Goal: Task Accomplishment & Management: Manage account settings

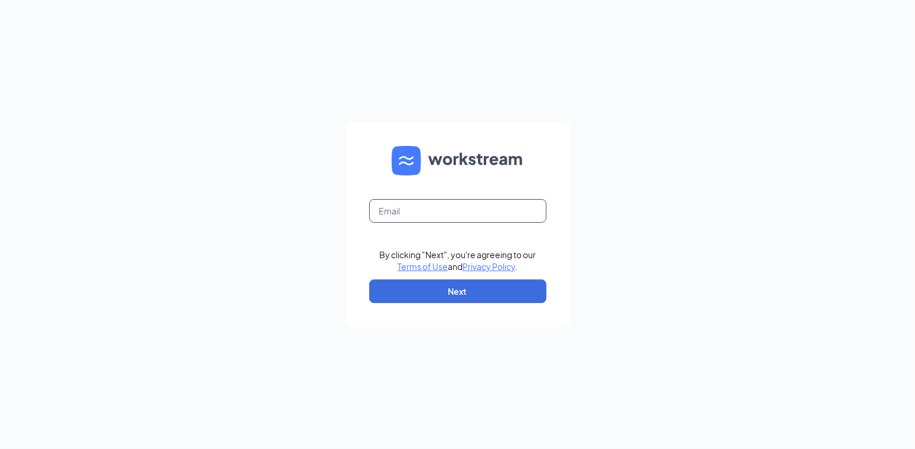
click at [418, 214] on input "text" at bounding box center [457, 211] width 177 height 24
type input "mhill@biggace.com"
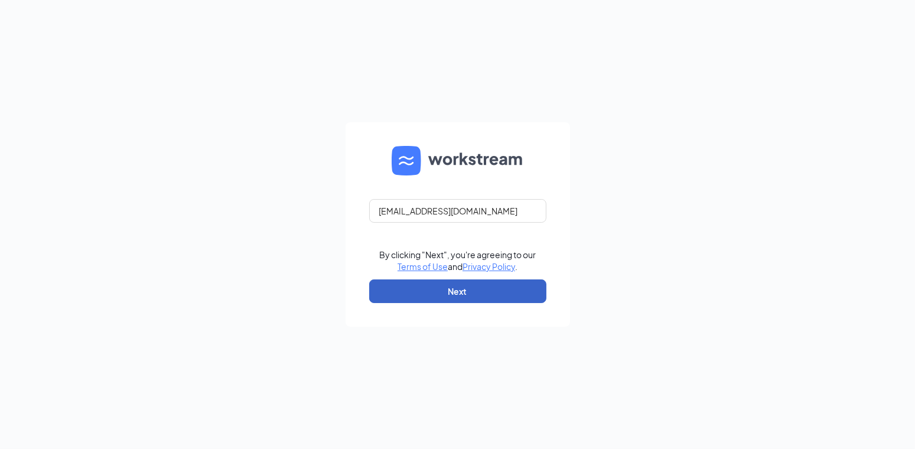
click at [472, 288] on button "Next" at bounding box center [457, 291] width 177 height 24
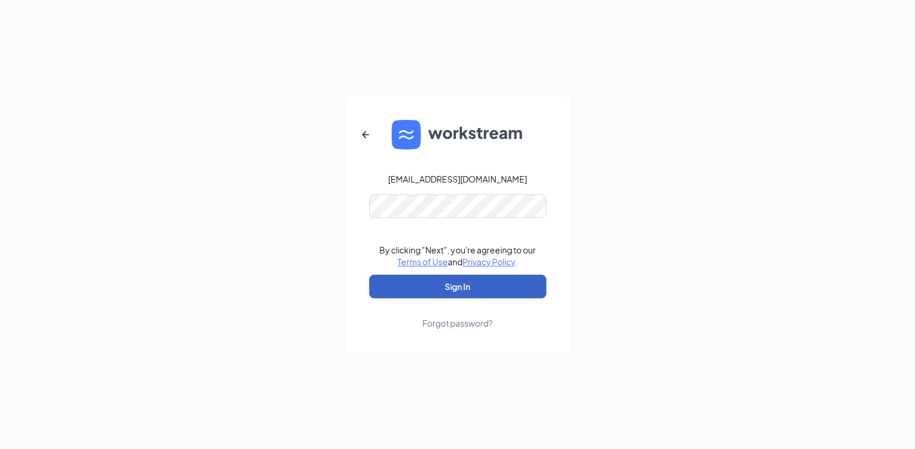
click at [466, 286] on button "Sign In" at bounding box center [457, 287] width 177 height 24
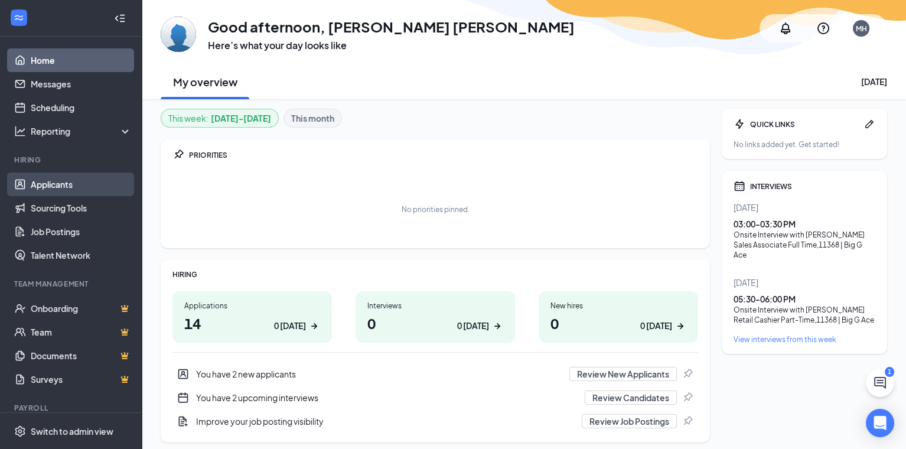
click at [59, 180] on link "Applicants" at bounding box center [81, 185] width 101 height 24
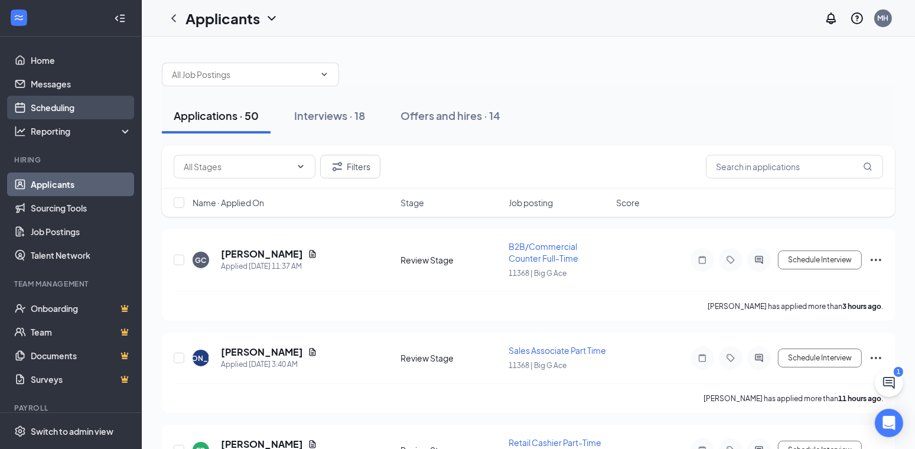
click at [58, 109] on link "Scheduling" at bounding box center [81, 108] width 101 height 24
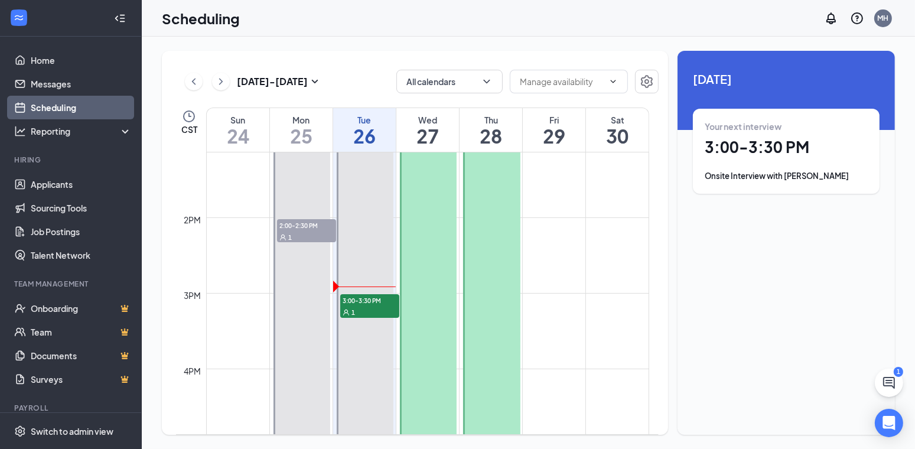
scroll to position [994, 0]
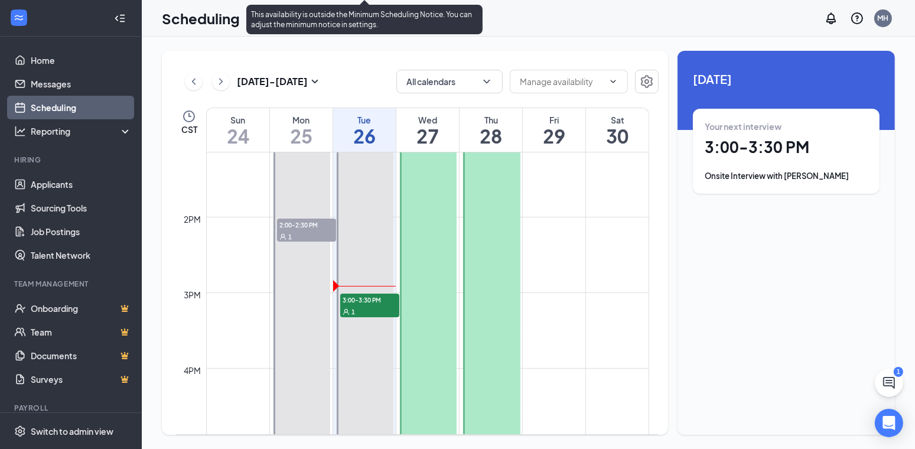
click at [362, 298] on span "3:00-3:30 PM" at bounding box center [369, 300] width 59 height 12
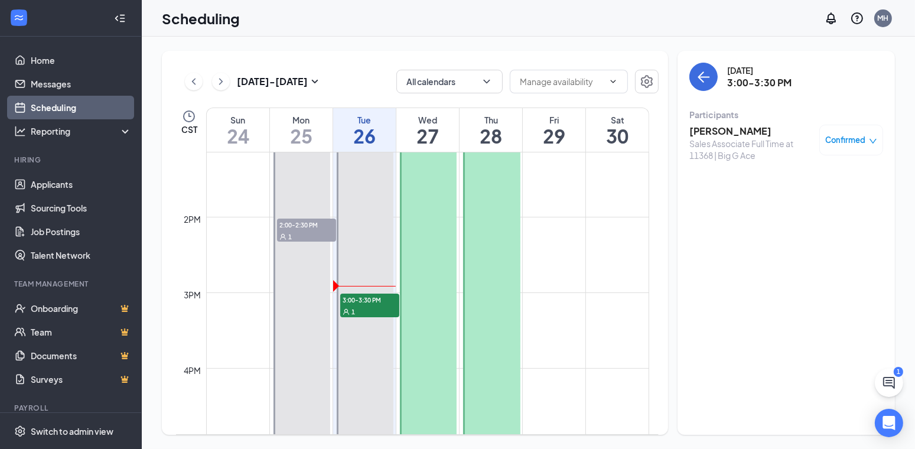
click at [743, 128] on h3 "[PERSON_NAME]" at bounding box center [751, 131] width 124 height 13
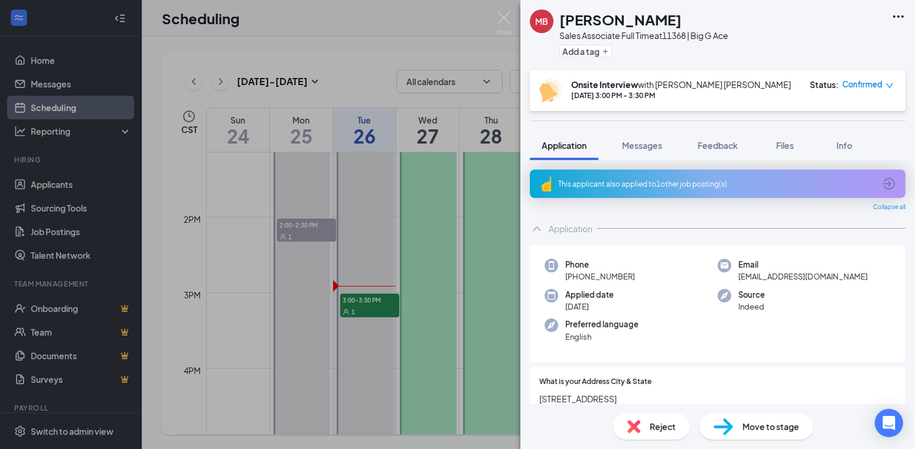
click at [900, 15] on icon "Ellipses" at bounding box center [898, 16] width 14 height 14
click at [815, 40] on link "View full application" at bounding box center [835, 43] width 128 height 12
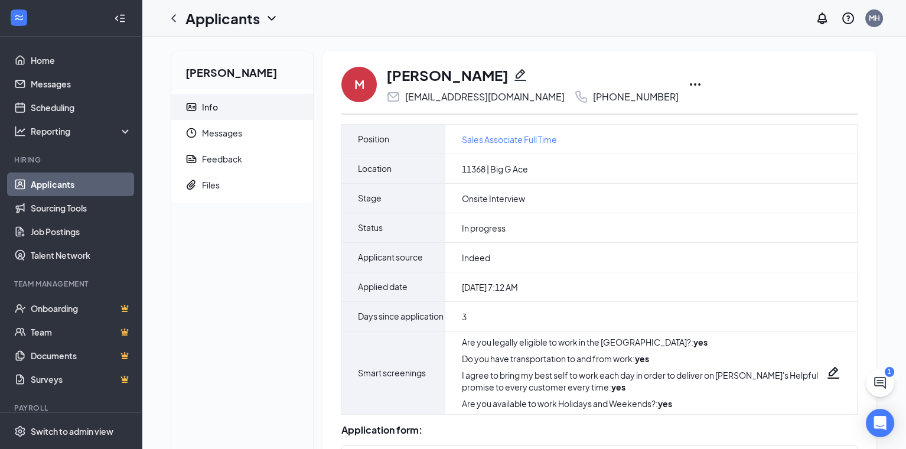
click at [682, 17] on div "Applicants MH" at bounding box center [524, 18] width 764 height 37
click at [688, 83] on icon "Ellipses" at bounding box center [695, 84] width 14 height 14
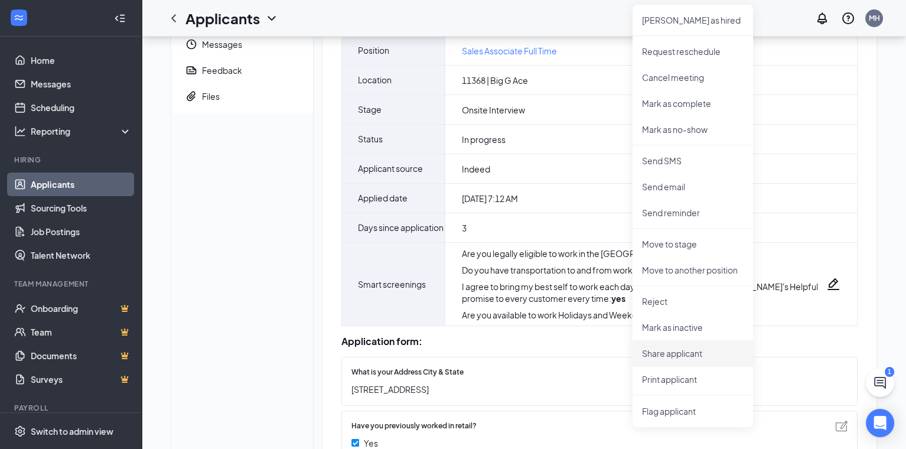
scroll to position [236, 0]
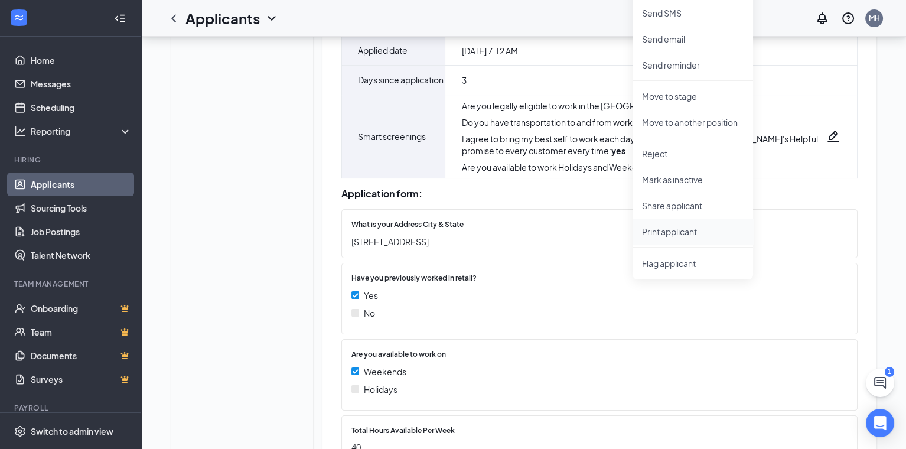
click at [658, 229] on p "Print applicant" at bounding box center [693, 232] width 102 height 12
